Goal: Find specific page/section: Find specific page/section

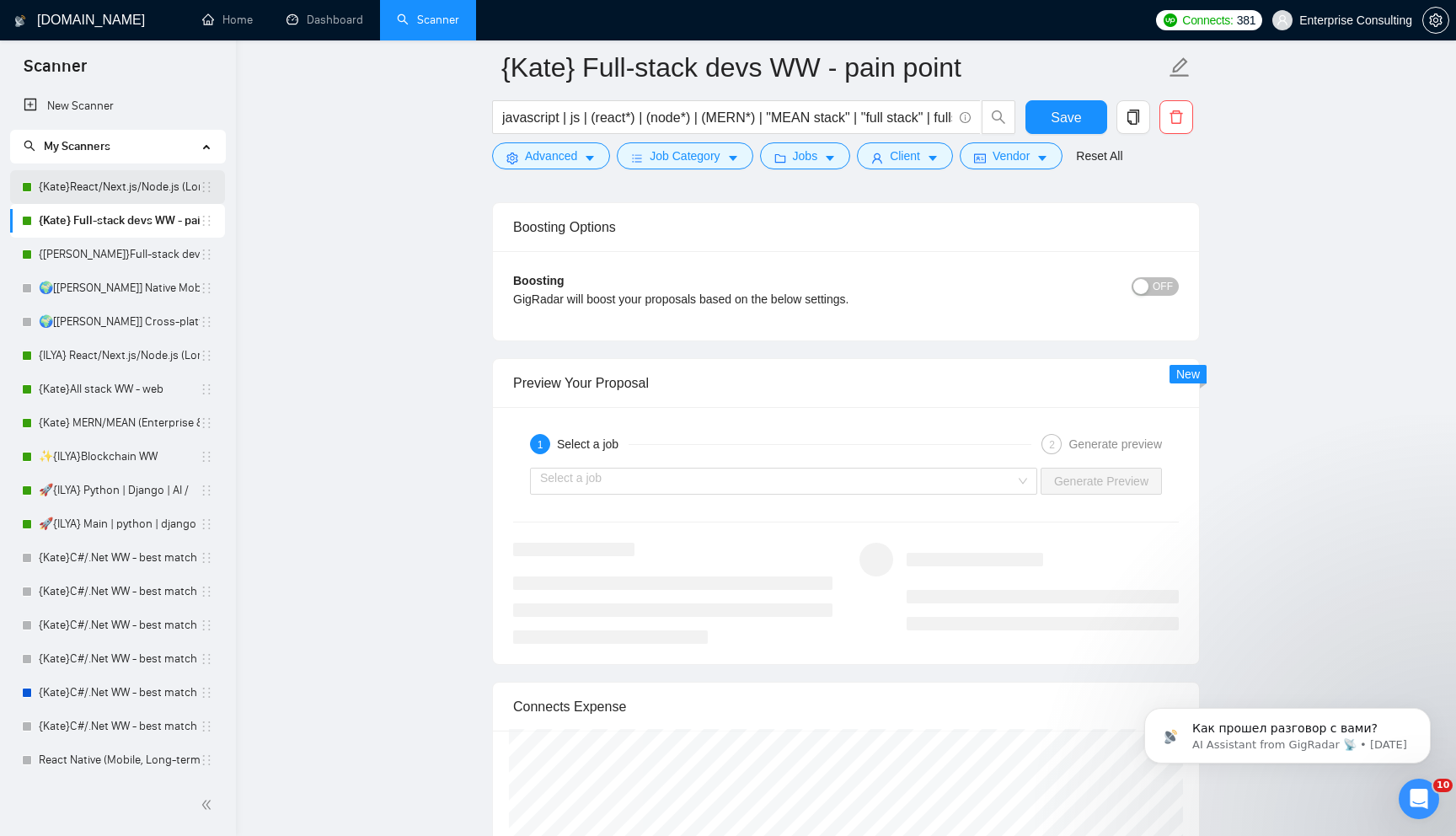
scroll to position [259, 0]
click at [112, 196] on link "{Kate}React/Next.js/Node.js (Long-term, All Niches)" at bounding box center [119, 187] width 161 height 33
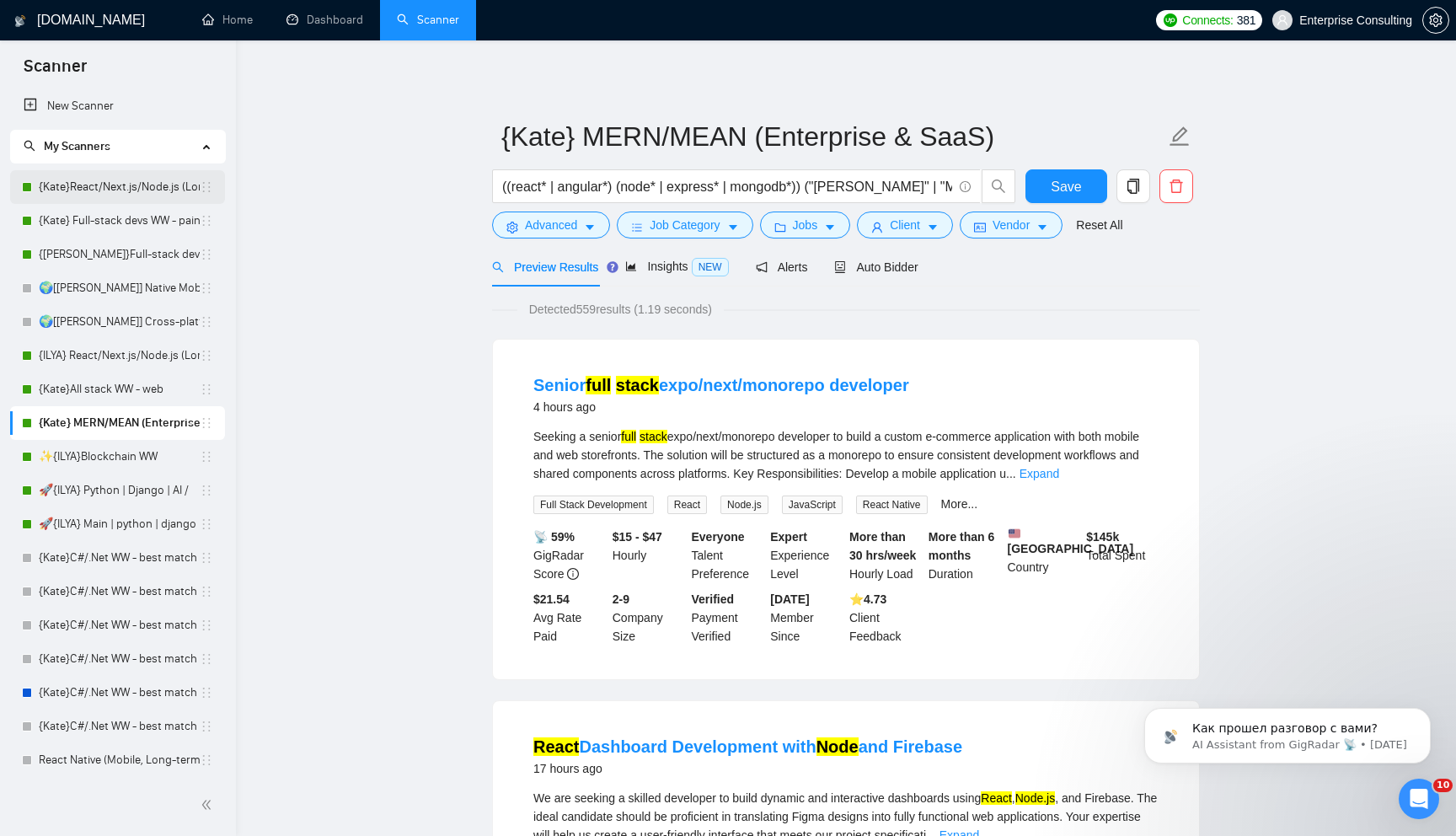
click at [132, 192] on link "{Kate}React/Next.js/Node.js (Long-term, All Niches)" at bounding box center [119, 187] width 161 height 33
